Goal: Transaction & Acquisition: Purchase product/service

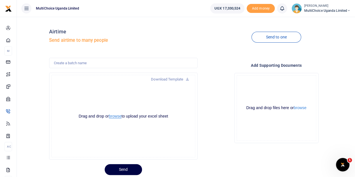
click at [116, 118] on button "browse" at bounding box center [115, 116] width 13 height 4
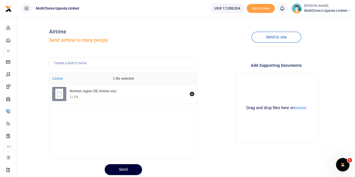
click at [122, 170] on button "Send" at bounding box center [123, 169] width 37 height 11
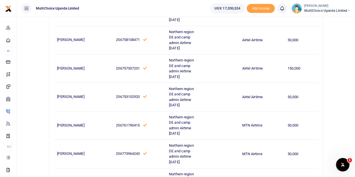
scroll to position [134, 0]
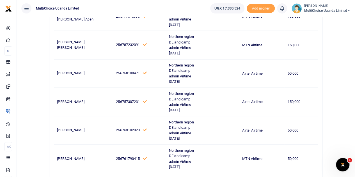
scroll to position [27, 0]
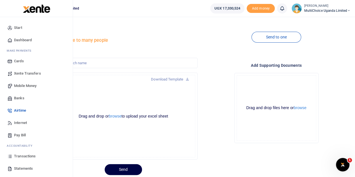
click at [22, 84] on span "Mobile Money" at bounding box center [25, 86] width 22 height 6
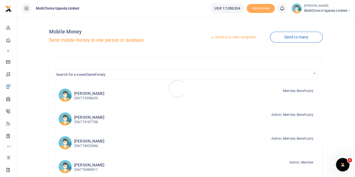
click at [293, 38] on div at bounding box center [177, 88] width 355 height 177
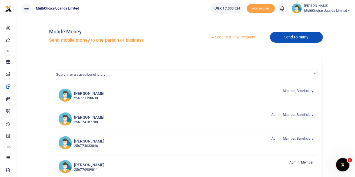
click at [292, 37] on link "Send to many" at bounding box center [296, 37] width 53 height 11
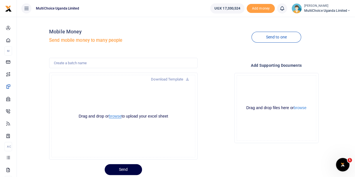
click at [118, 117] on button "browse" at bounding box center [115, 116] width 13 height 4
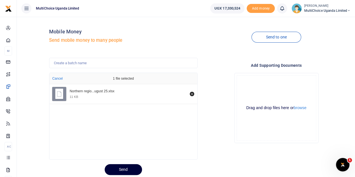
click at [116, 168] on button "Send" at bounding box center [123, 169] width 37 height 11
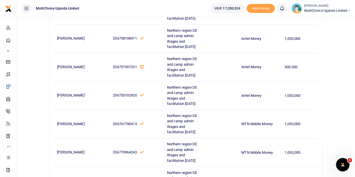
scroll to position [177, 0]
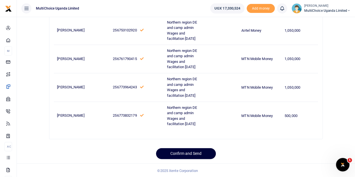
click at [182, 152] on button "Confirm and Send" at bounding box center [186, 153] width 60 height 11
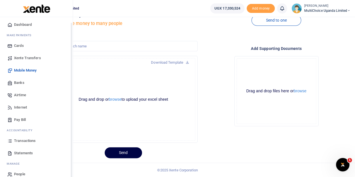
scroll to position [23, 0]
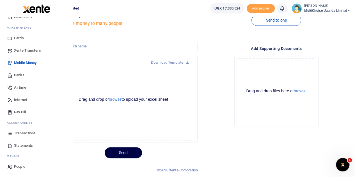
click at [21, 132] on span "Transactions" at bounding box center [25, 133] width 22 height 6
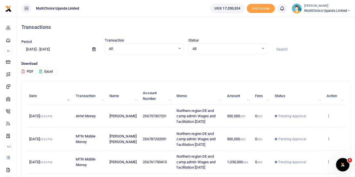
click at [327, 115] on icon at bounding box center [328, 116] width 4 height 4
click at [299, 123] on link "View details" at bounding box center [308, 125] width 44 height 8
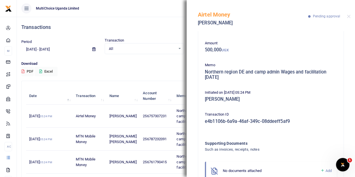
scroll to position [42, 0]
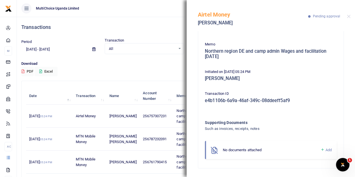
click at [320, 150] on icon at bounding box center [322, 149] width 4 height 5
click at [320, 148] on icon at bounding box center [322, 149] width 4 height 5
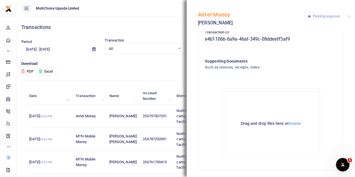
scroll to position [105, 0]
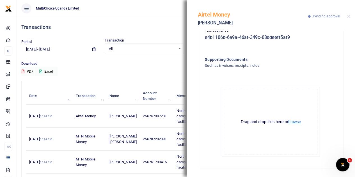
click at [290, 124] on button "browse" at bounding box center [294, 122] width 13 height 4
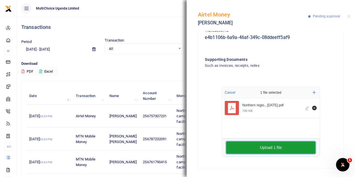
click at [255, 145] on button "Upload 1 file" at bounding box center [270, 147] width 89 height 12
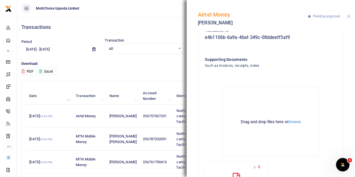
click at [347, 16] on button "Close" at bounding box center [349, 17] width 4 height 4
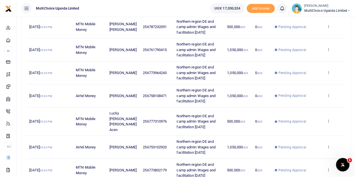
scroll to position [194, 0]
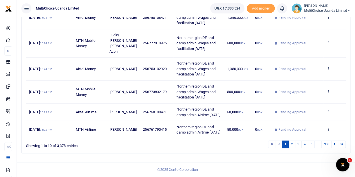
click at [326, 104] on td "View details Send again" at bounding box center [334, 112] width 22 height 17
click at [329, 110] on icon at bounding box center [328, 112] width 4 height 4
click at [303, 114] on link "View details" at bounding box center [308, 118] width 44 height 8
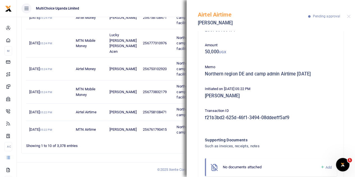
scroll to position [36, 0]
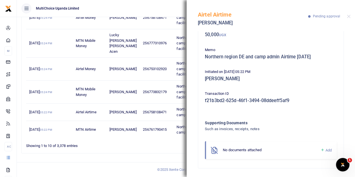
click at [320, 150] on icon at bounding box center [322, 150] width 4 height 5
click at [320, 149] on icon at bounding box center [322, 150] width 4 height 5
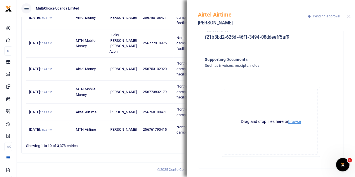
click at [292, 120] on button "browse" at bounding box center [294, 122] width 13 height 4
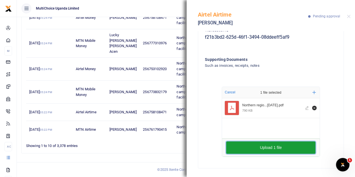
click at [267, 149] on button "Upload 1 file" at bounding box center [270, 147] width 89 height 12
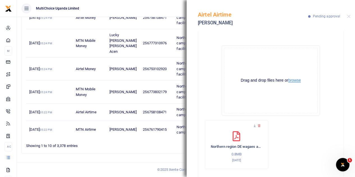
scroll to position [152, 0]
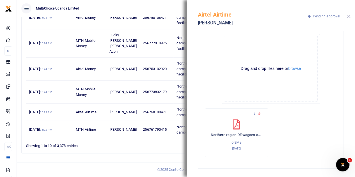
click at [349, 17] on button "Close" at bounding box center [349, 17] width 4 height 4
